Goal: Information Seeking & Learning: Check status

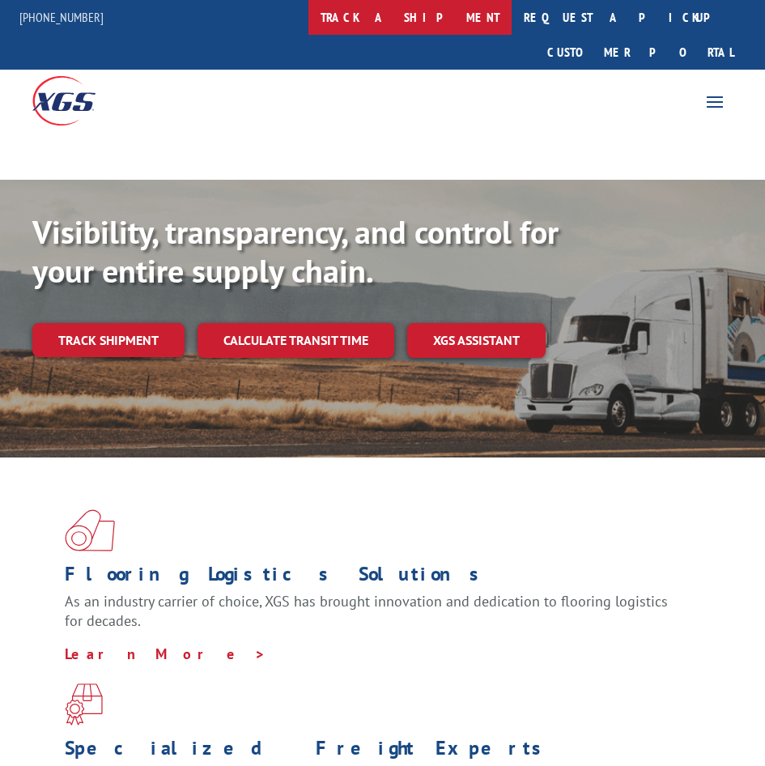
click at [431, 22] on link "track a shipment" at bounding box center [409, 17] width 203 height 35
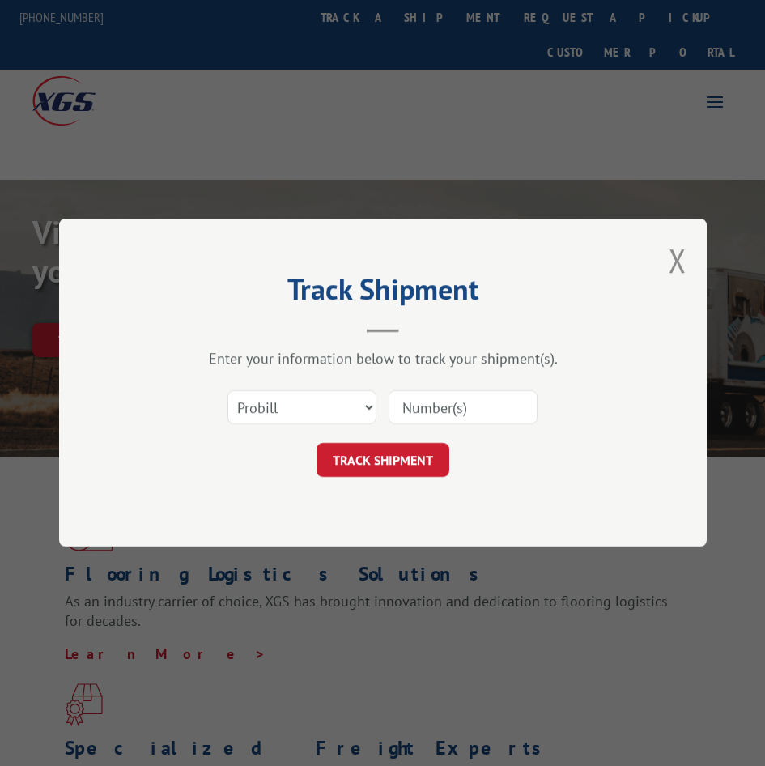
click at [280, 433] on div "Select category... Probill BOL PO" at bounding box center [383, 407] width 486 height 53
drag, startPoint x: 274, startPoint y: 409, endPoint x: 269, endPoint y: 422, distance: 13.6
click at [274, 409] on select "Select category... Probill BOL PO" at bounding box center [301, 408] width 149 height 34
select select "po"
click at [227, 391] on select "Select category... Probill BOL PO" at bounding box center [301, 408] width 149 height 34
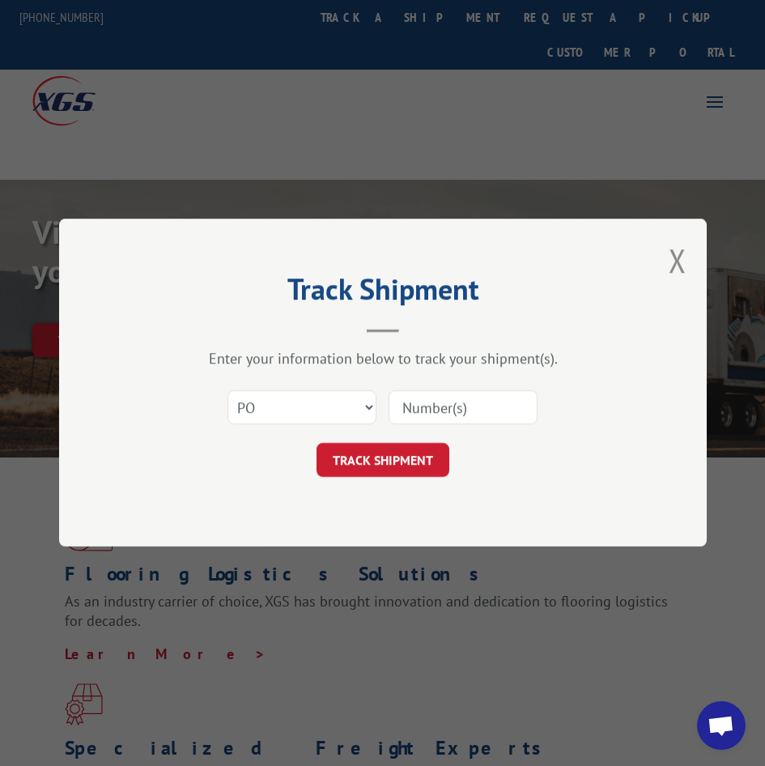
drag, startPoint x: 432, startPoint y: 412, endPoint x: 419, endPoint y: 428, distance: 20.7
click at [432, 412] on input at bounding box center [462, 408] width 149 height 34
paste input "71463970"
type input "71463970"
click at [390, 465] on button "TRACK SHIPMENT" at bounding box center [382, 460] width 133 height 34
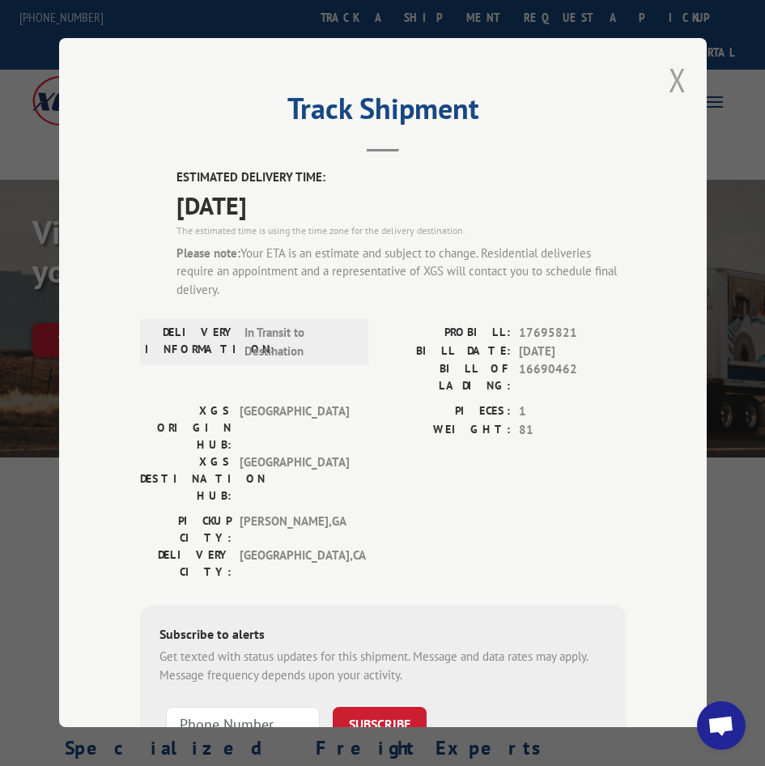
click at [668, 81] on button "Close modal" at bounding box center [677, 79] width 18 height 43
